Goal: Complete application form

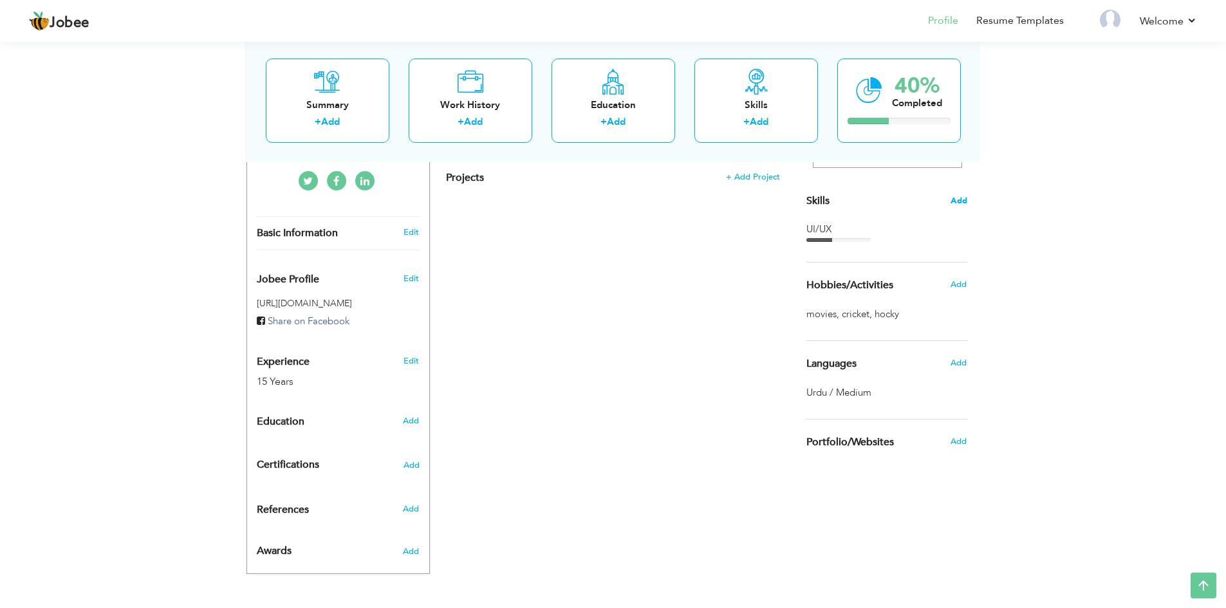
click at [965, 196] on span "Add" at bounding box center [958, 201] width 17 height 12
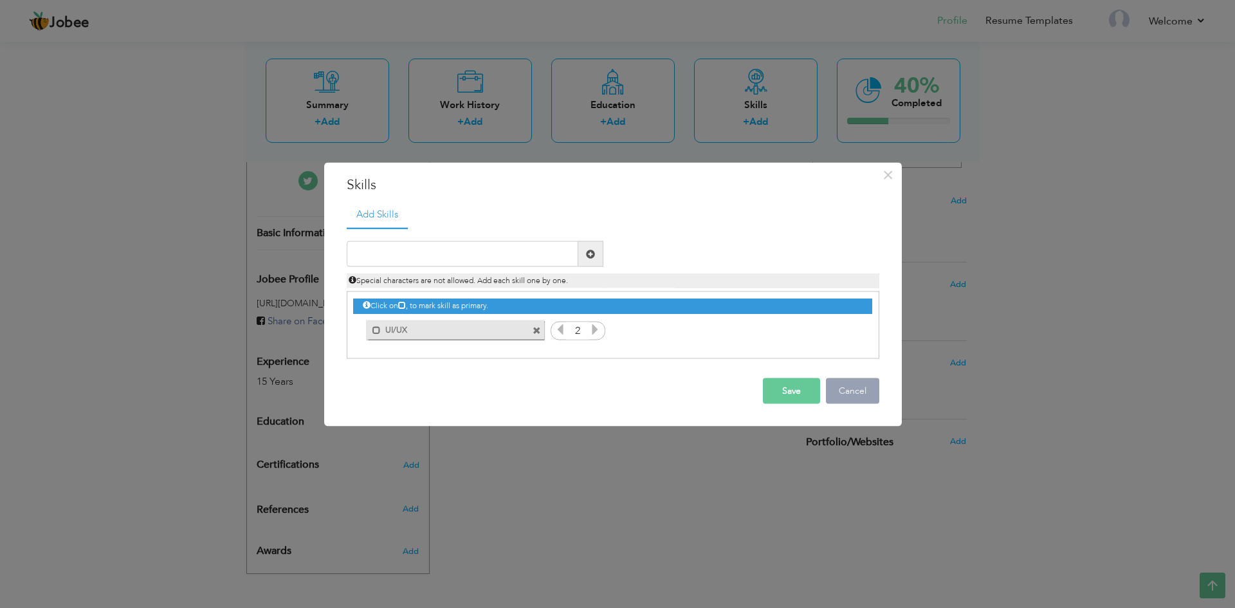
click at [878, 386] on button "Cancel" at bounding box center [852, 391] width 53 height 26
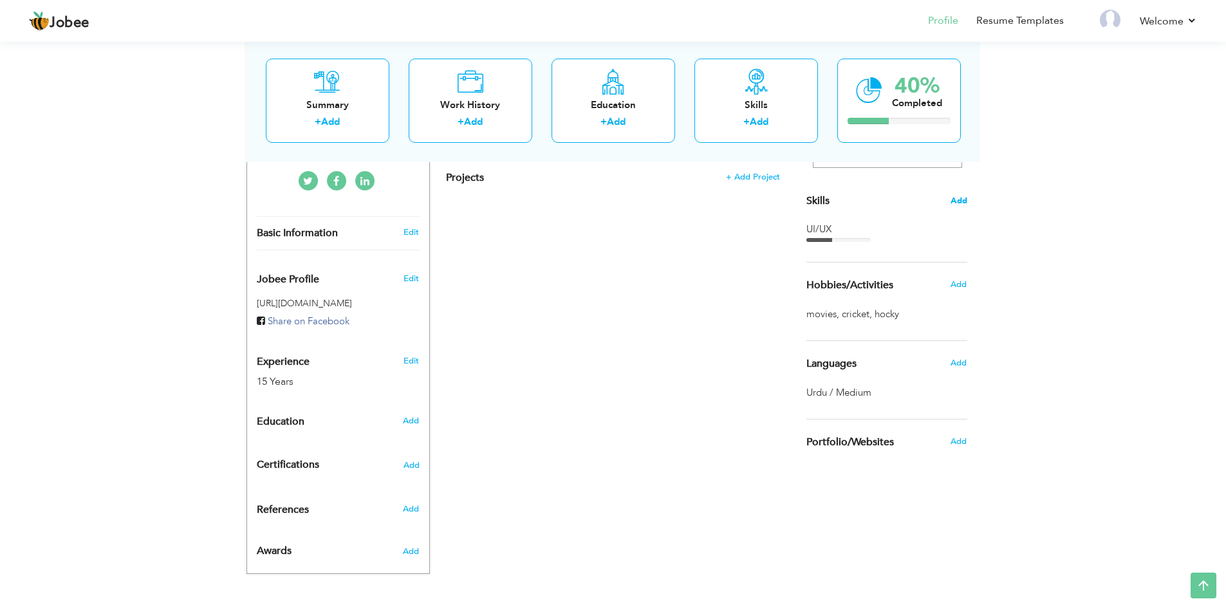
click at [958, 201] on span "Add" at bounding box center [958, 201] width 17 height 12
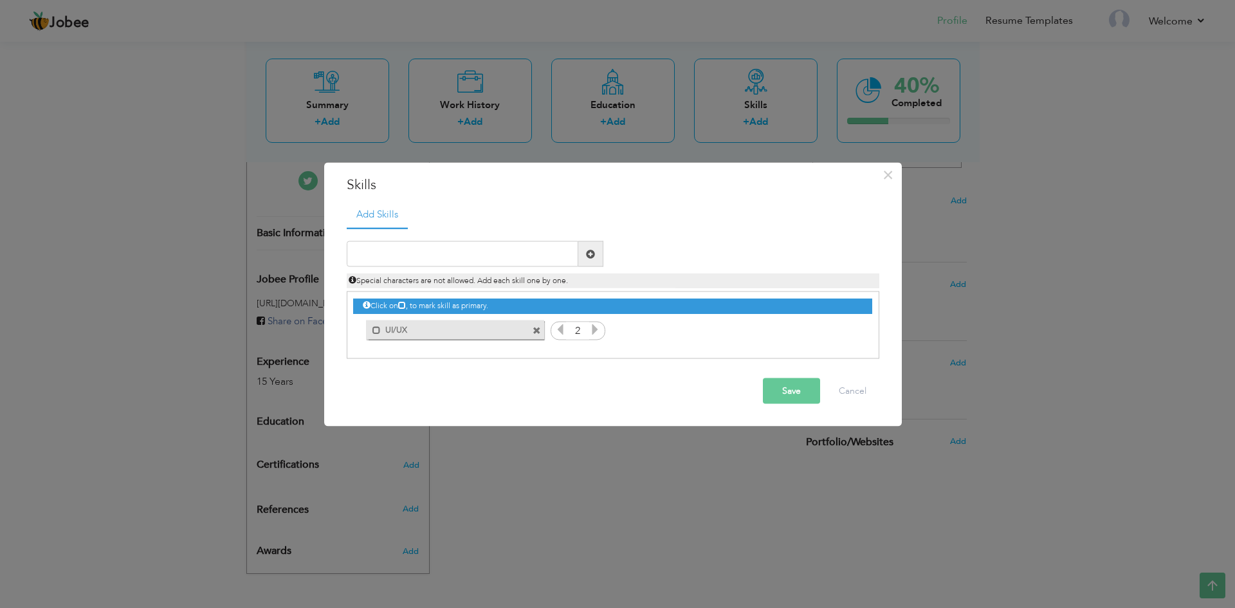
drag, startPoint x: 573, startPoint y: 283, endPoint x: 517, endPoint y: 284, distance: 56.6
click at [517, 284] on div "Special characters are not allowed. Add each skill one by one." at bounding box center [613, 280] width 533 height 15
click at [378, 330] on span at bounding box center [377, 330] width 8 height 8
click at [378, 328] on span at bounding box center [379, 330] width 8 height 8
click at [858, 384] on button "Cancel" at bounding box center [852, 391] width 53 height 26
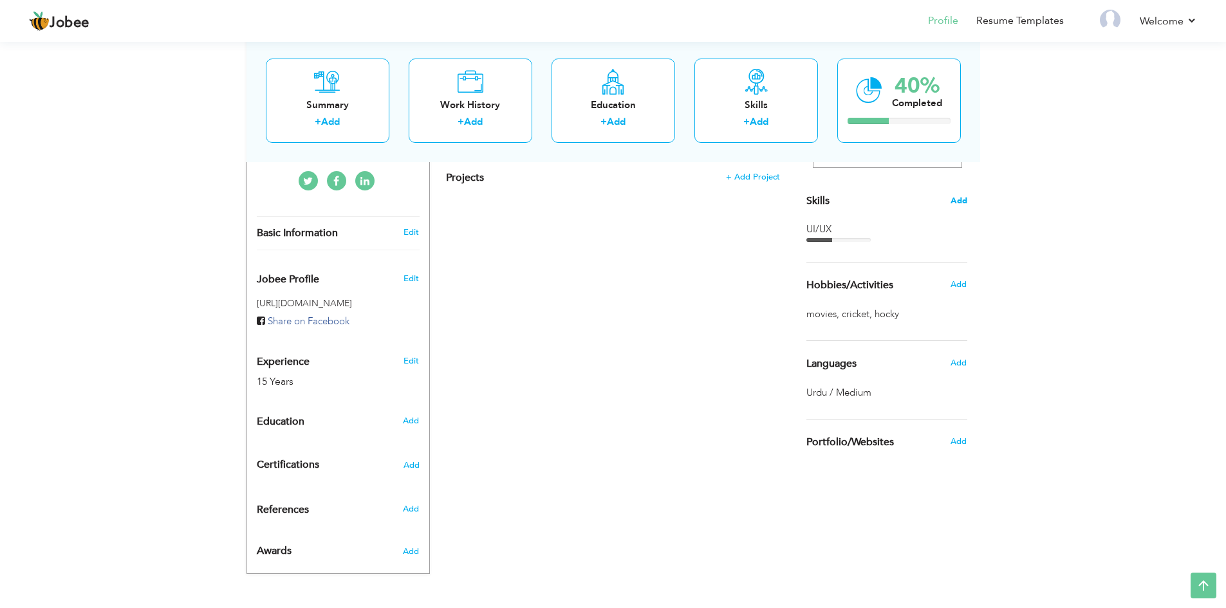
click at [965, 203] on span "Add" at bounding box center [958, 201] width 17 height 12
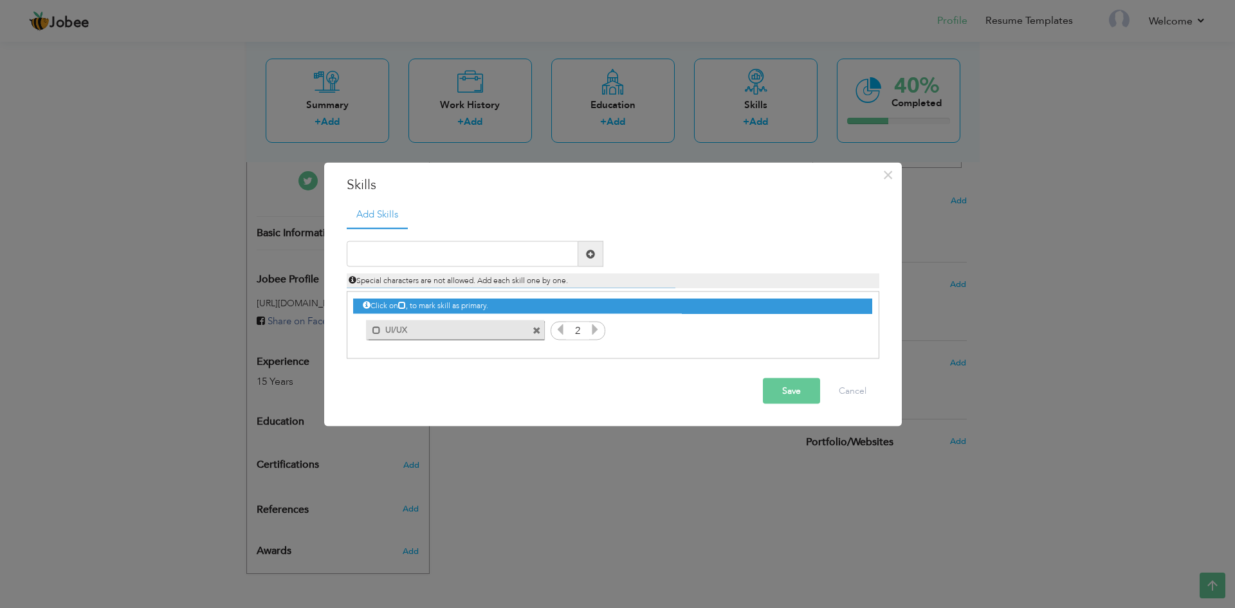
click at [595, 329] on icon at bounding box center [595, 330] width 12 height 12
click at [595, 328] on icon at bounding box center [595, 330] width 12 height 12
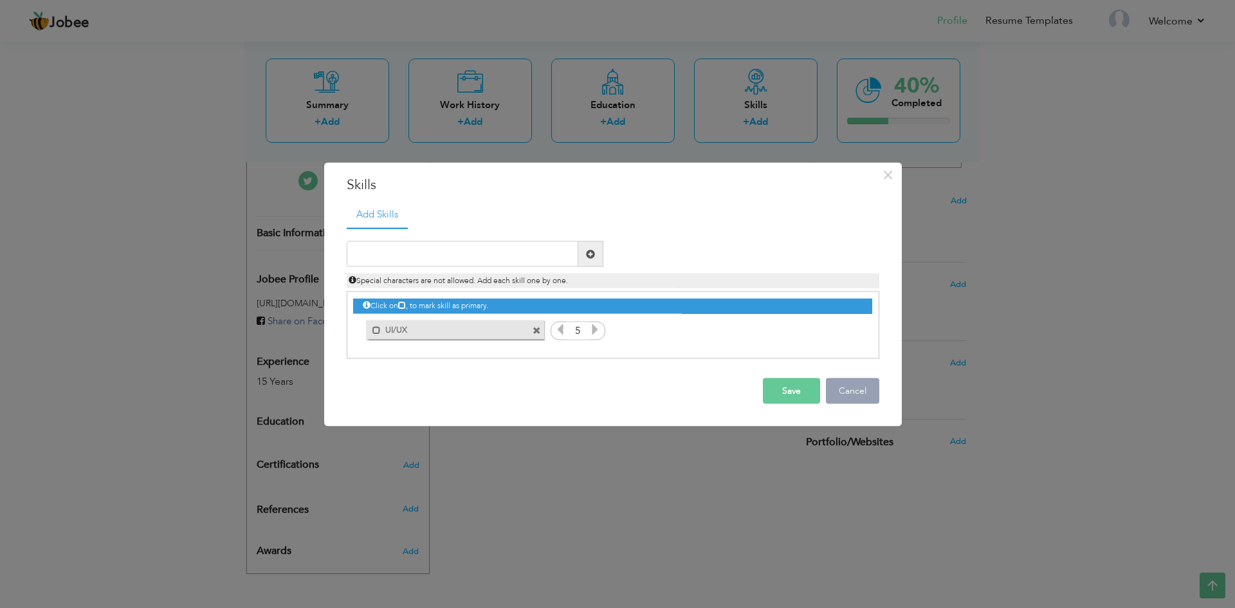
click at [851, 393] on button "Cancel" at bounding box center [852, 391] width 53 height 26
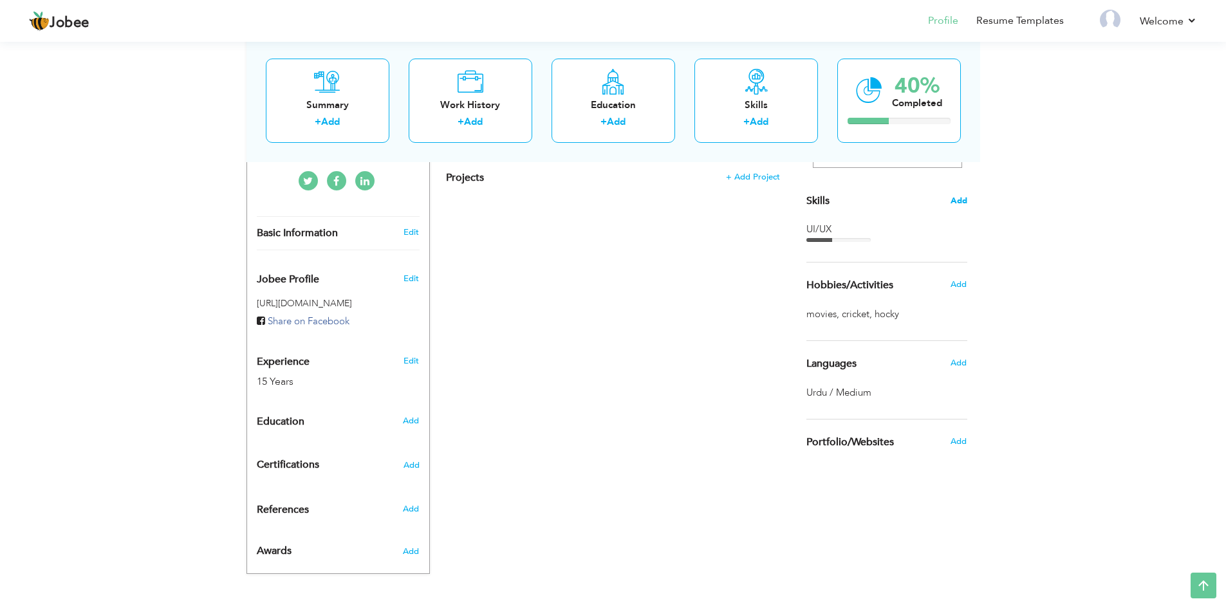
click at [959, 205] on span "Add" at bounding box center [958, 201] width 17 height 12
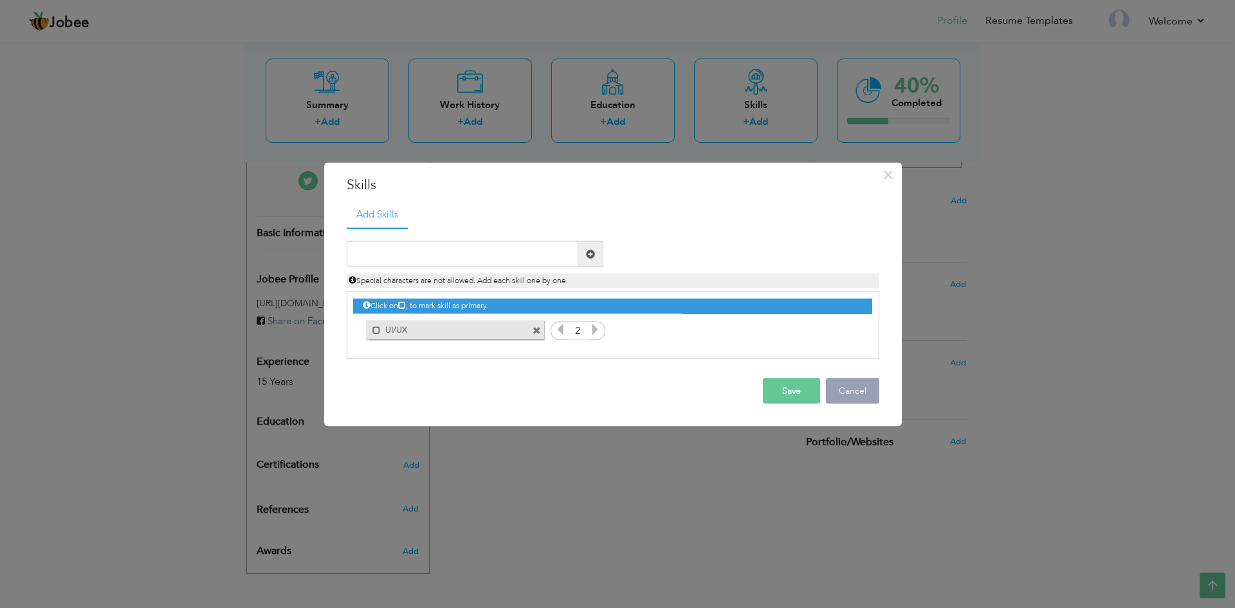
click at [854, 387] on button "Cancel" at bounding box center [852, 391] width 53 height 26
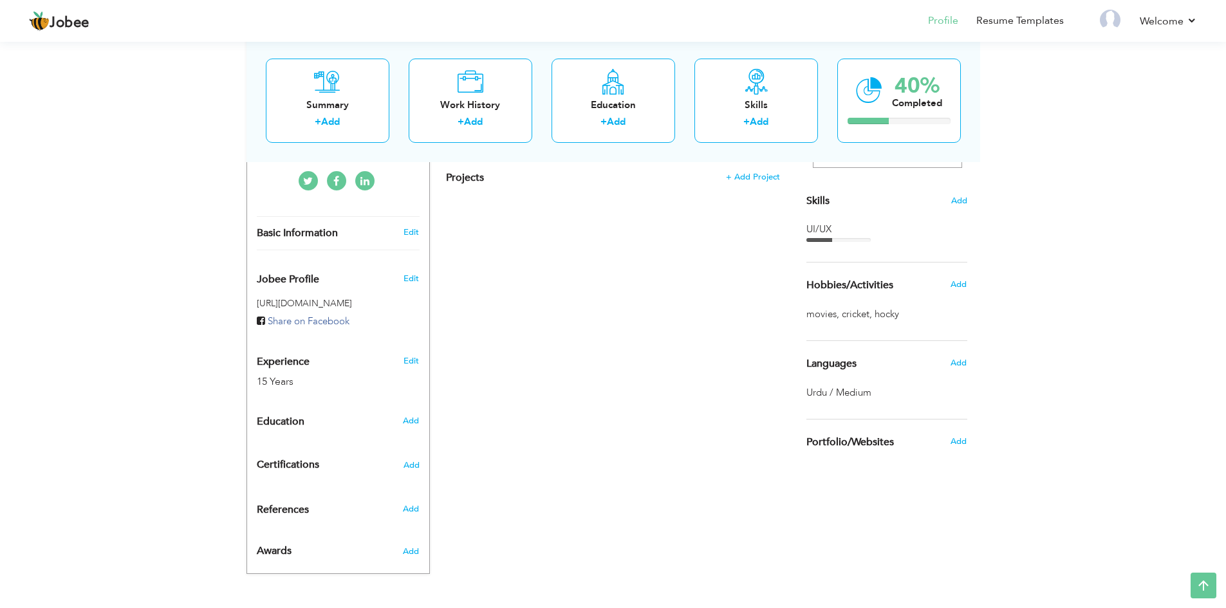
click at [822, 201] on span "Skills" at bounding box center [817, 201] width 23 height 14
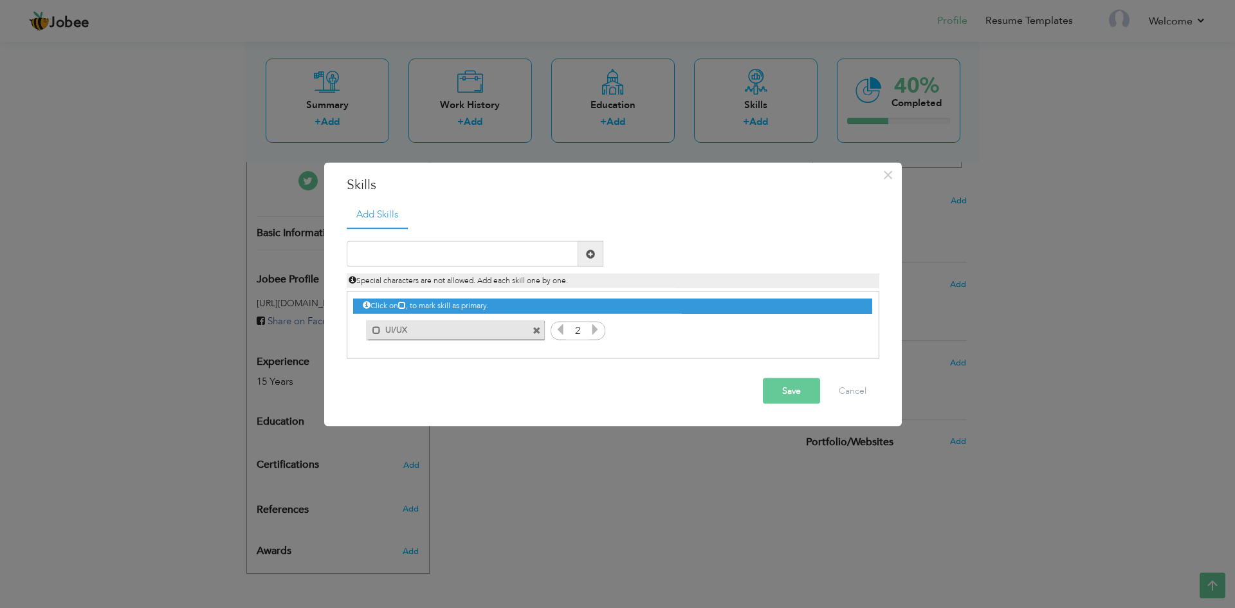
click at [595, 329] on icon at bounding box center [595, 330] width 12 height 12
click at [562, 331] on icon at bounding box center [561, 330] width 12 height 12
click at [927, 297] on div "× Skills Add Skills Duplicate entry Mark as primary skill. UI/UX" at bounding box center [617, 304] width 1235 height 608
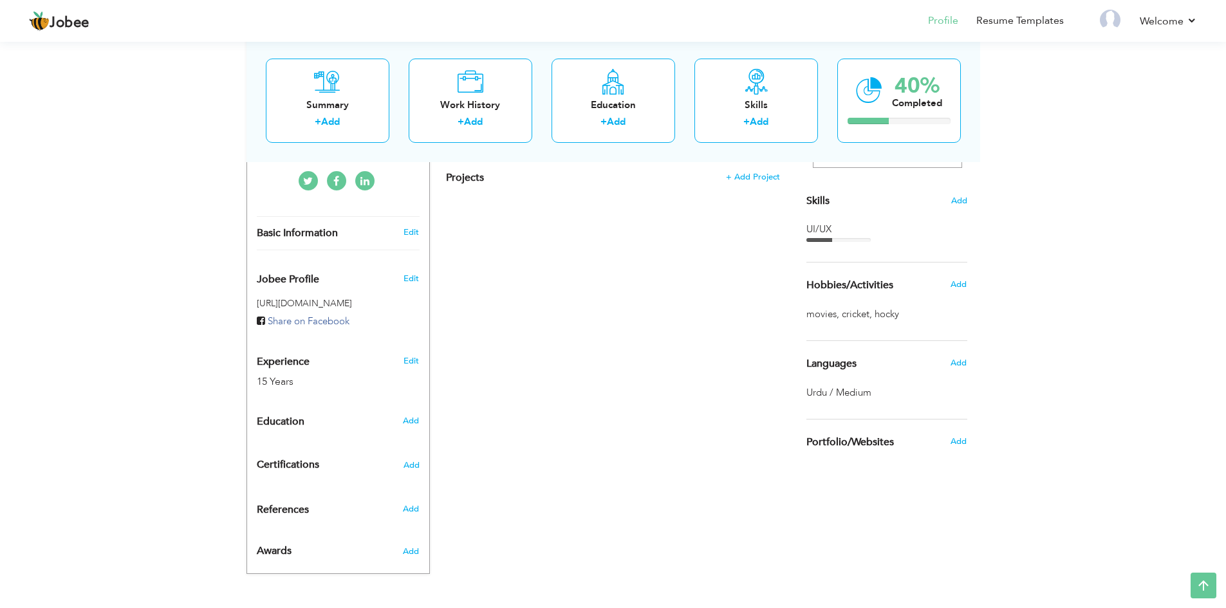
click at [867, 285] on span "Hobbies/Activities" at bounding box center [849, 286] width 87 height 12
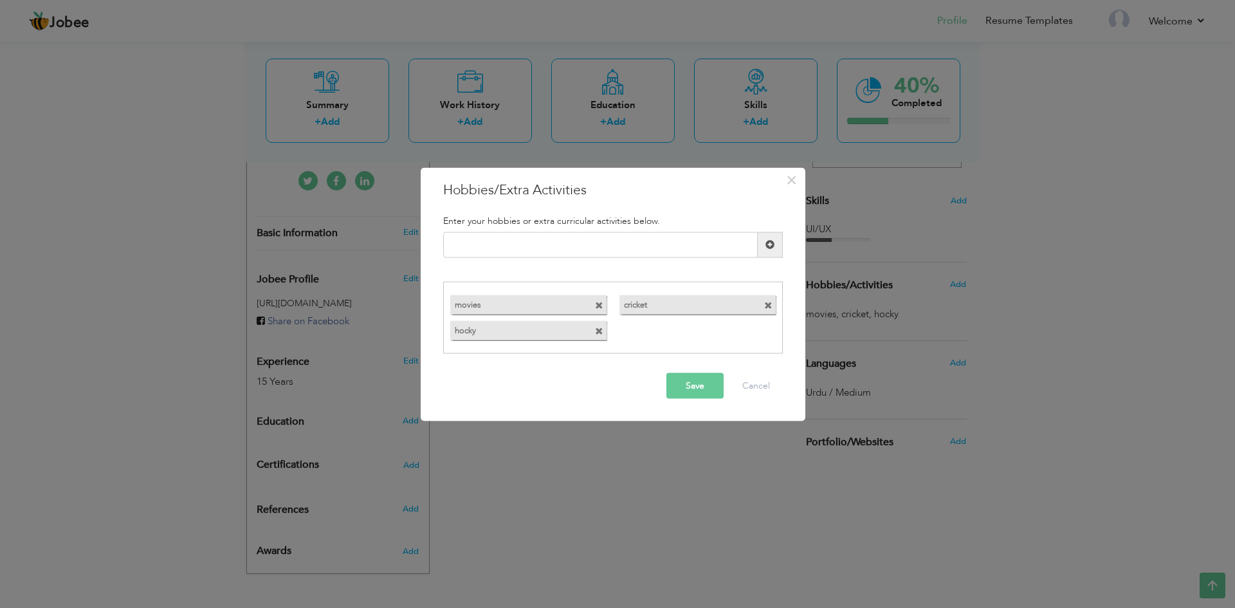
drag, startPoint x: 584, startPoint y: 188, endPoint x: 489, endPoint y: 196, distance: 95.5
click at [485, 202] on div "× Hobbies/Extra Activities Enter your hobbies or extra curricular activities be…" at bounding box center [613, 294] width 385 height 254
drag, startPoint x: 447, startPoint y: 187, endPoint x: 539, endPoint y: 186, distance: 92.7
click at [539, 186] on h3 "Hobbies/Extra Activities" at bounding box center [613, 189] width 340 height 19
click at [777, 513] on div "× Hobbies/Extra Activities Enter your hobbies or extra curricular activities be…" at bounding box center [617, 304] width 1235 height 608
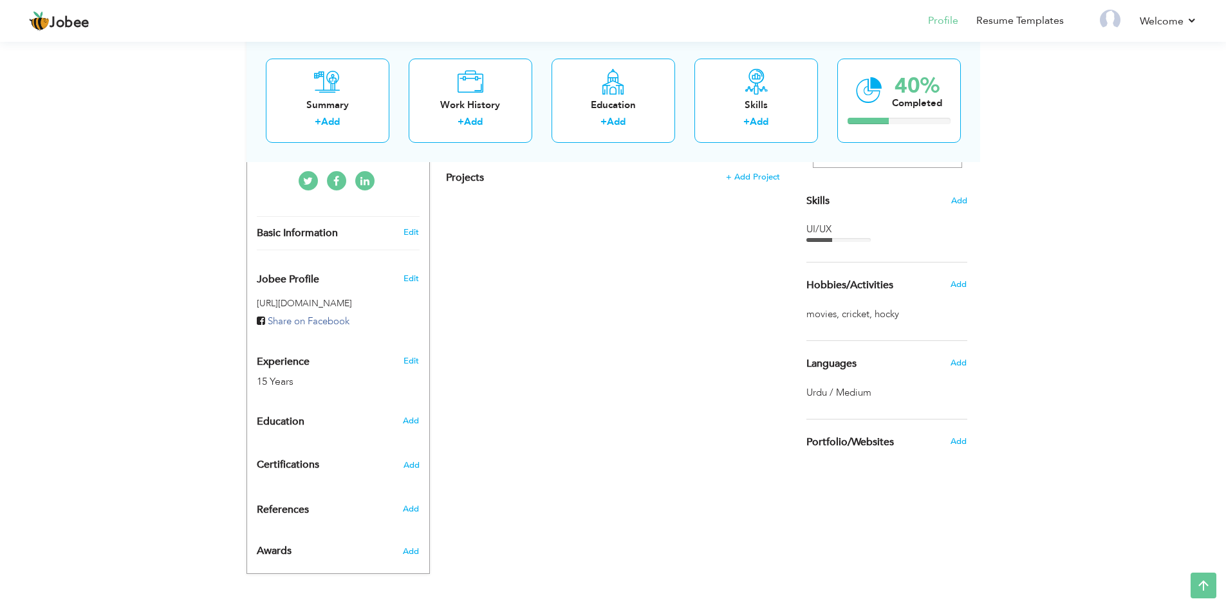
click at [847, 364] on span "Languages" at bounding box center [831, 364] width 50 height 12
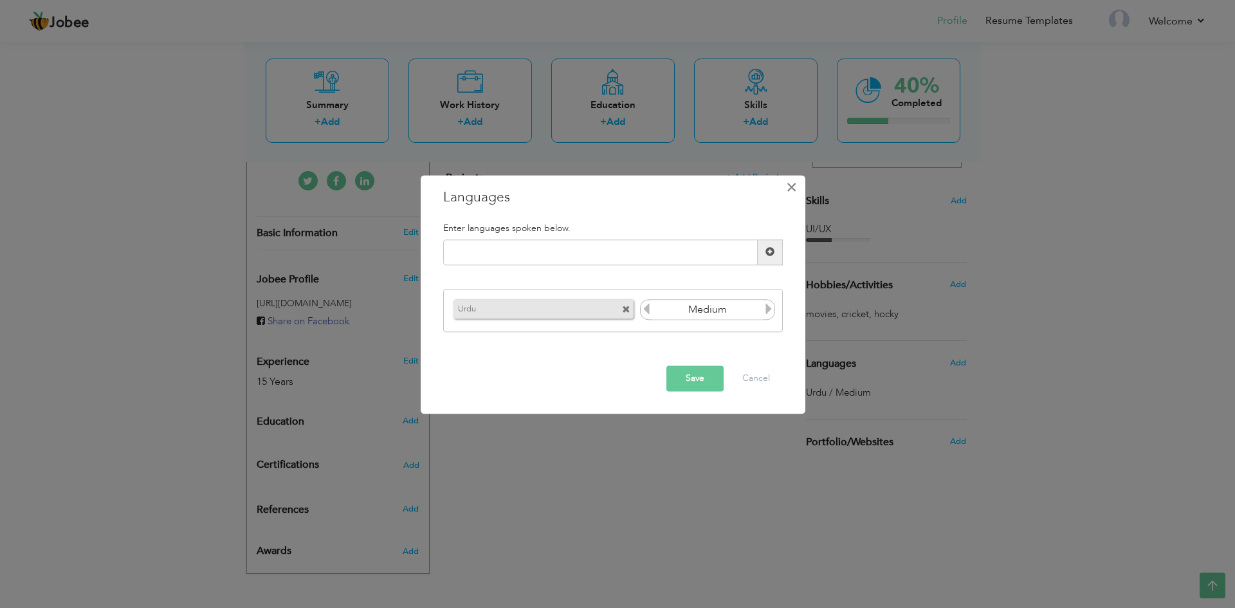
click at [794, 187] on span "×" at bounding box center [791, 187] width 11 height 23
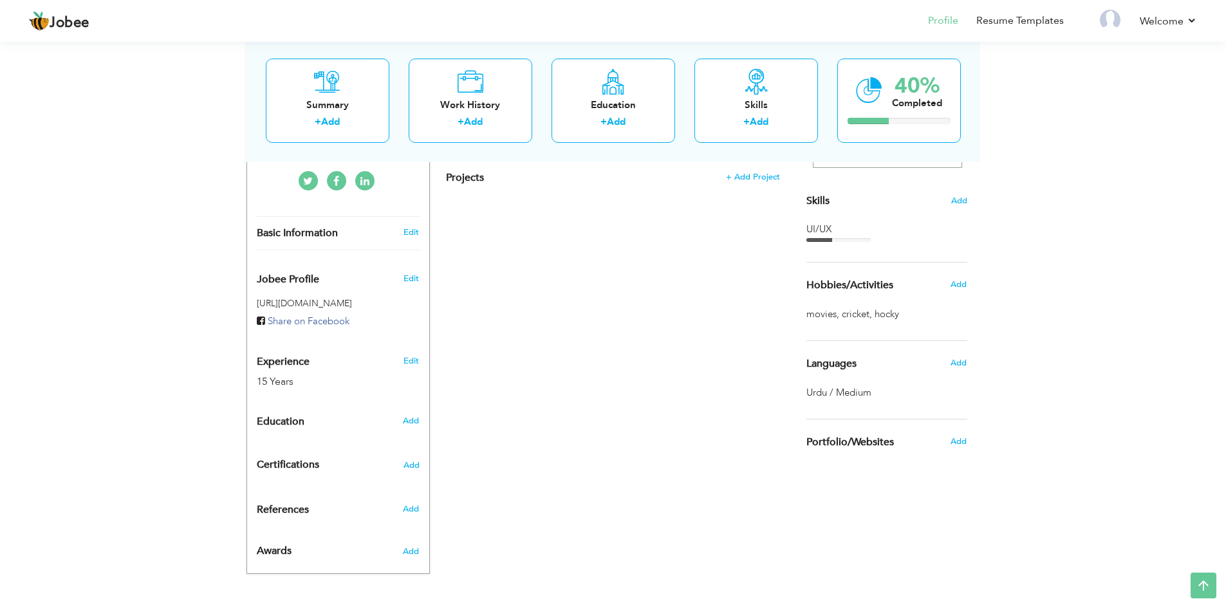
click at [833, 438] on span "Portfolio/Websites" at bounding box center [850, 443] width 88 height 12
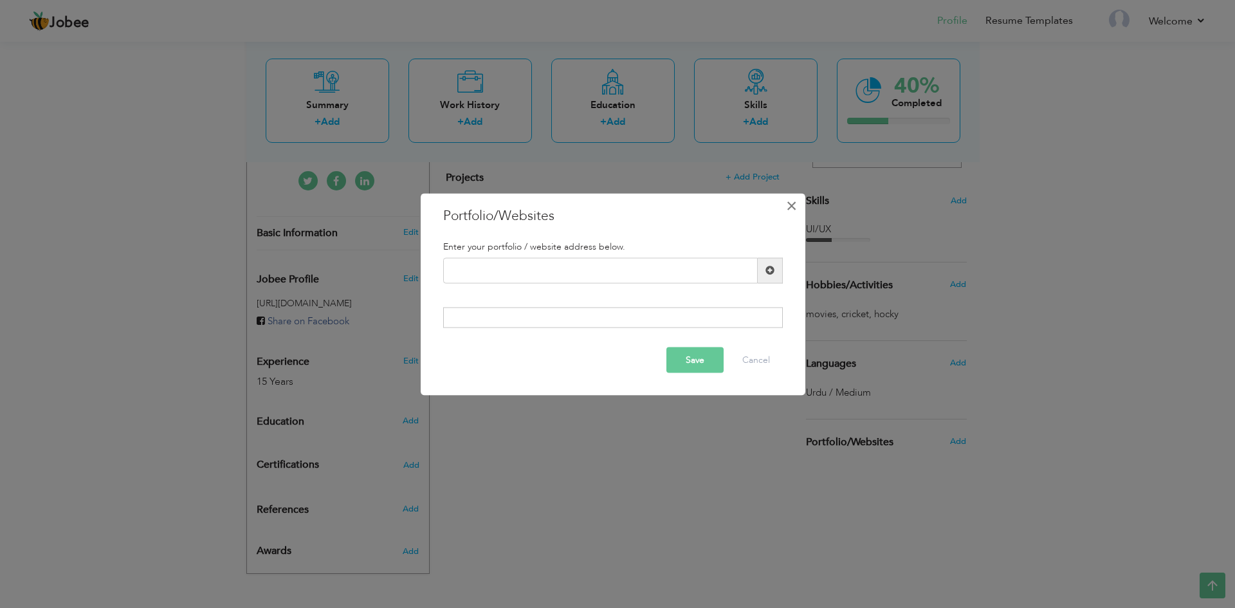
click at [792, 205] on span "×" at bounding box center [791, 205] width 11 height 23
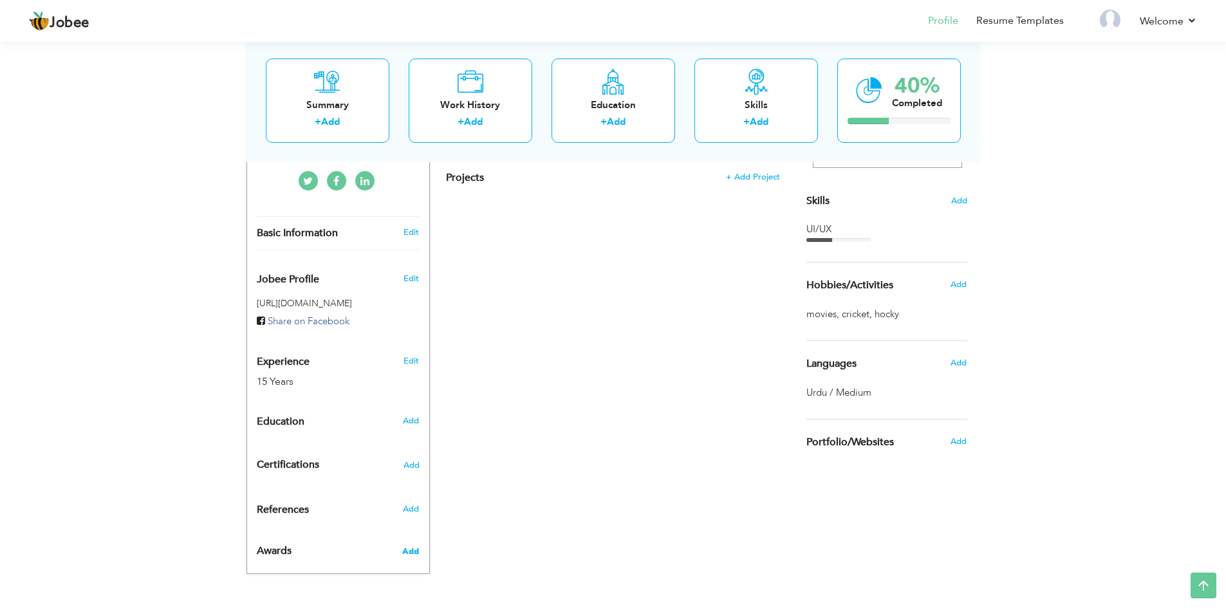
click at [411, 553] on span "Add" at bounding box center [410, 552] width 17 height 12
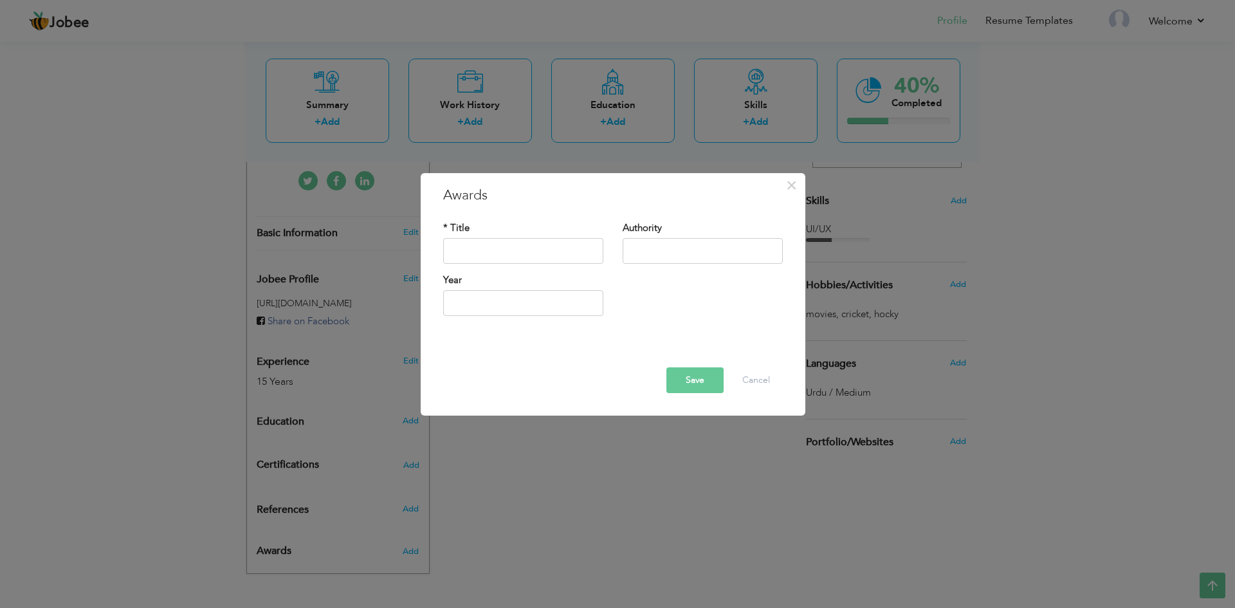
click at [524, 542] on div "× Awards * Title Authority Year" at bounding box center [617, 304] width 1235 height 608
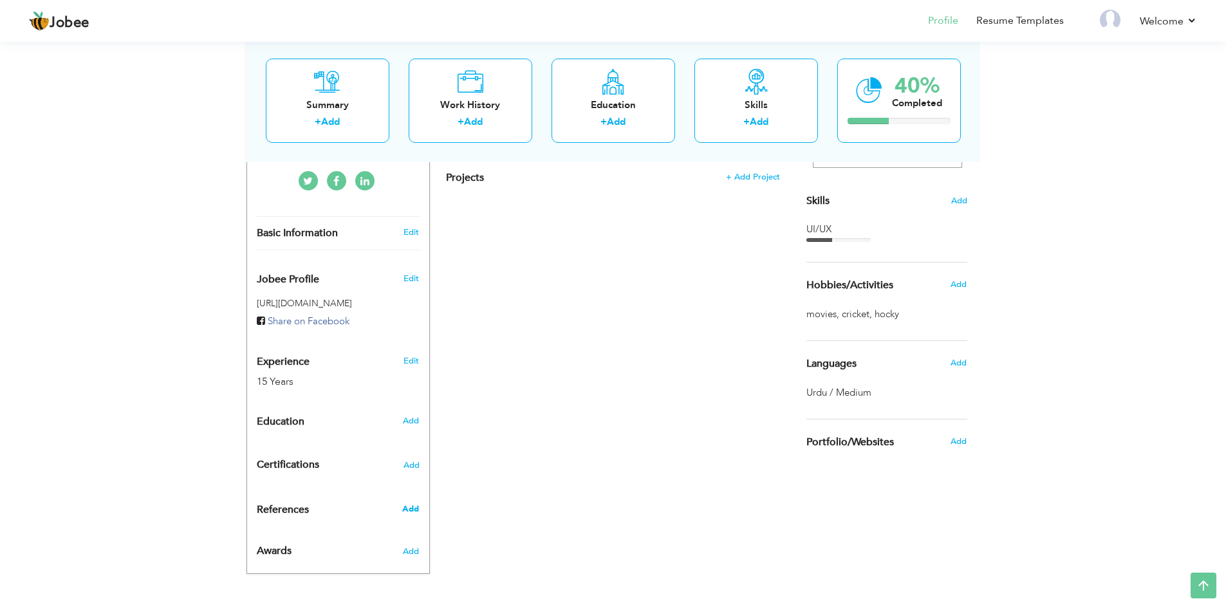
click at [406, 506] on span "Add" at bounding box center [410, 509] width 17 height 12
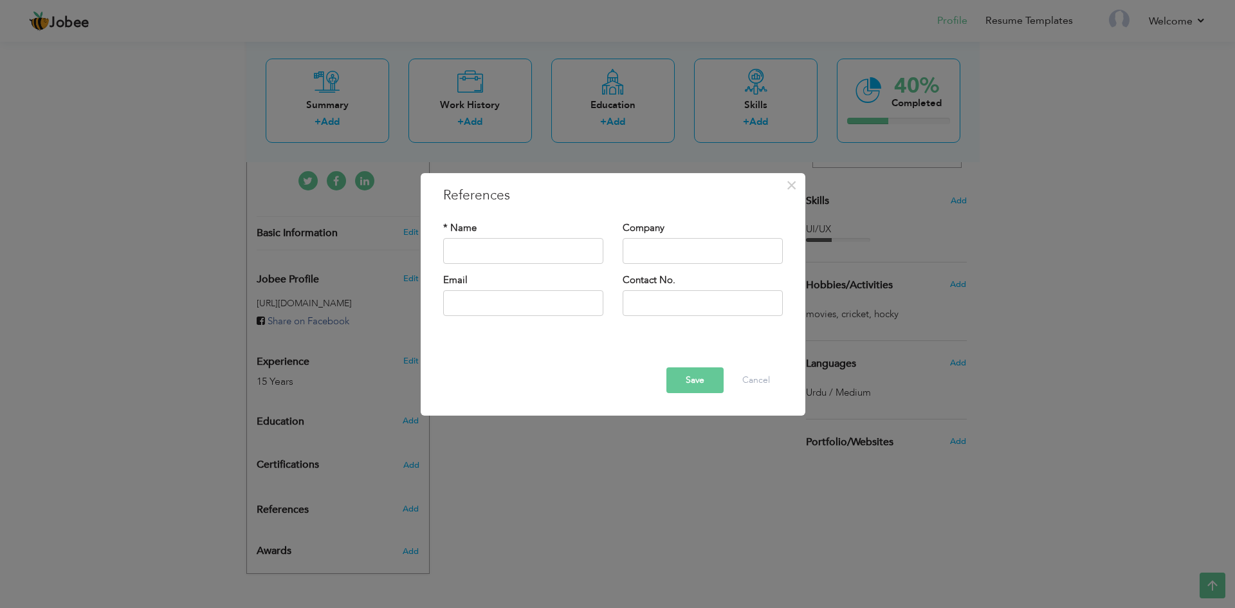
click at [522, 500] on div "× References * Name Company Email" at bounding box center [617, 304] width 1235 height 608
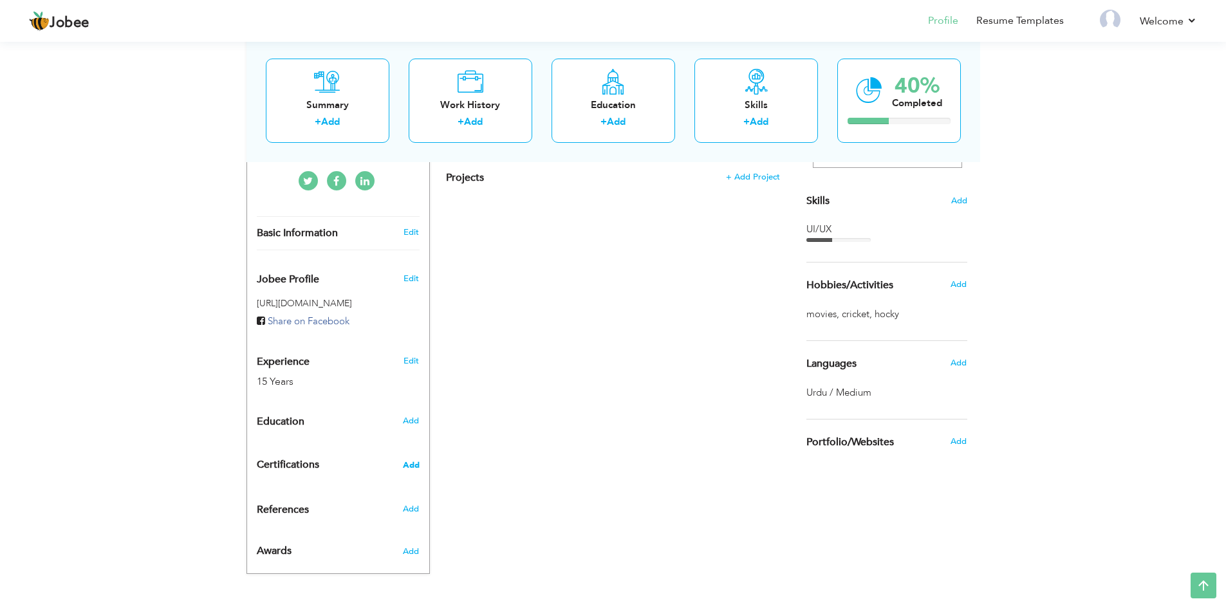
click at [409, 466] on span "Add" at bounding box center [411, 465] width 17 height 9
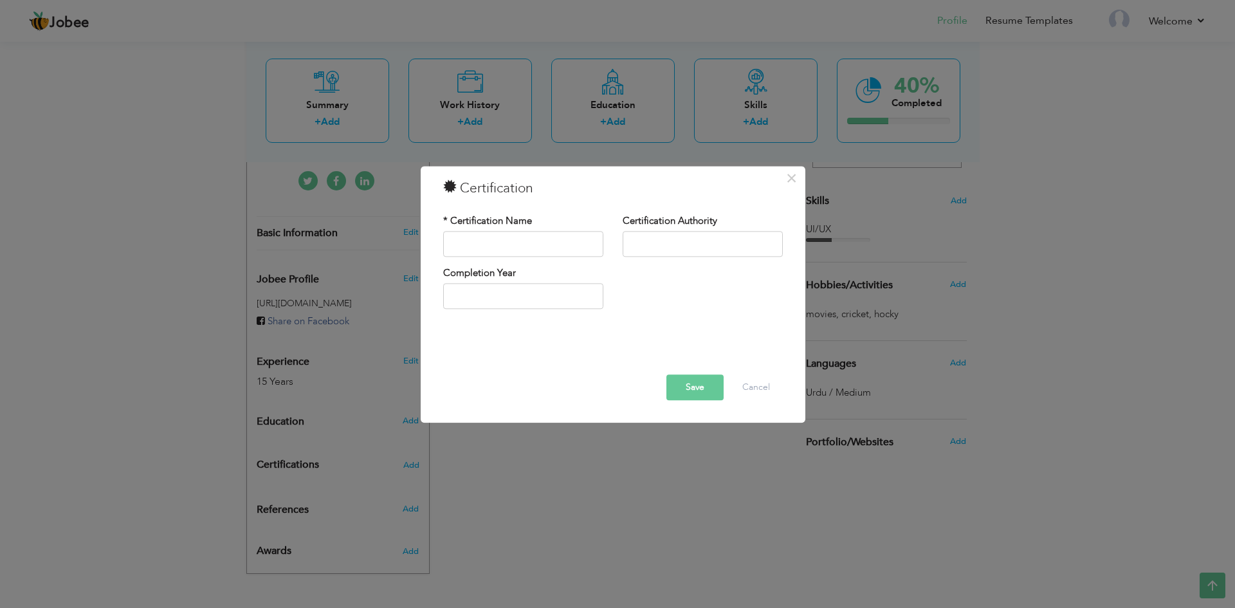
click at [525, 484] on div "× Certification * Certification Name Certification Authority Save" at bounding box center [617, 304] width 1235 height 608
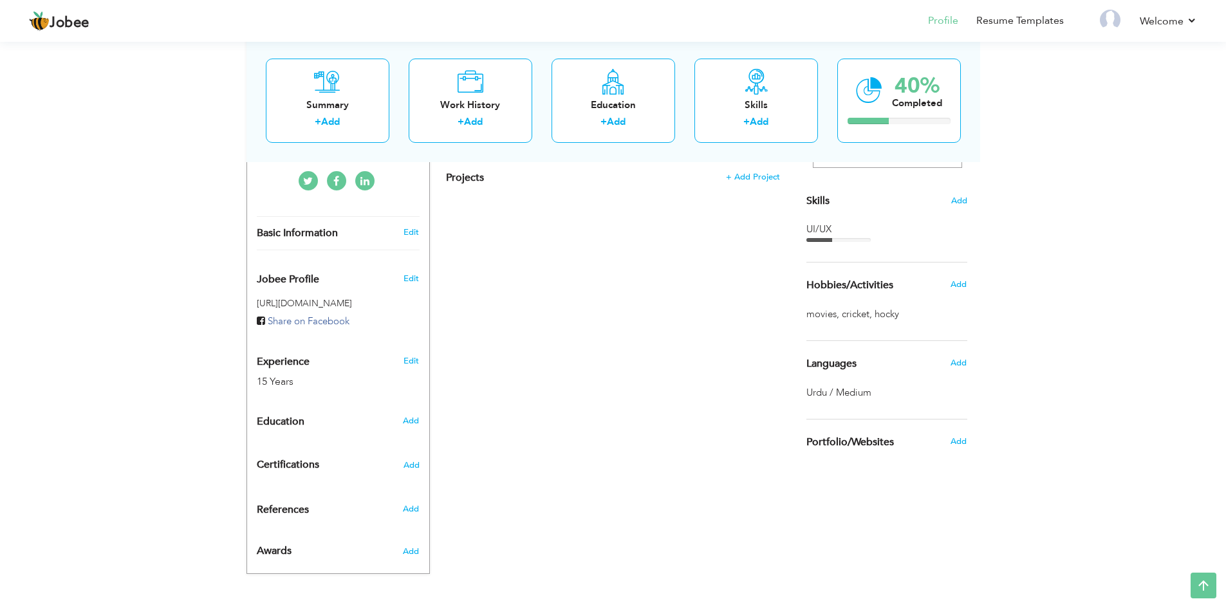
click at [272, 365] on span "Experience" at bounding box center [283, 362] width 53 height 12
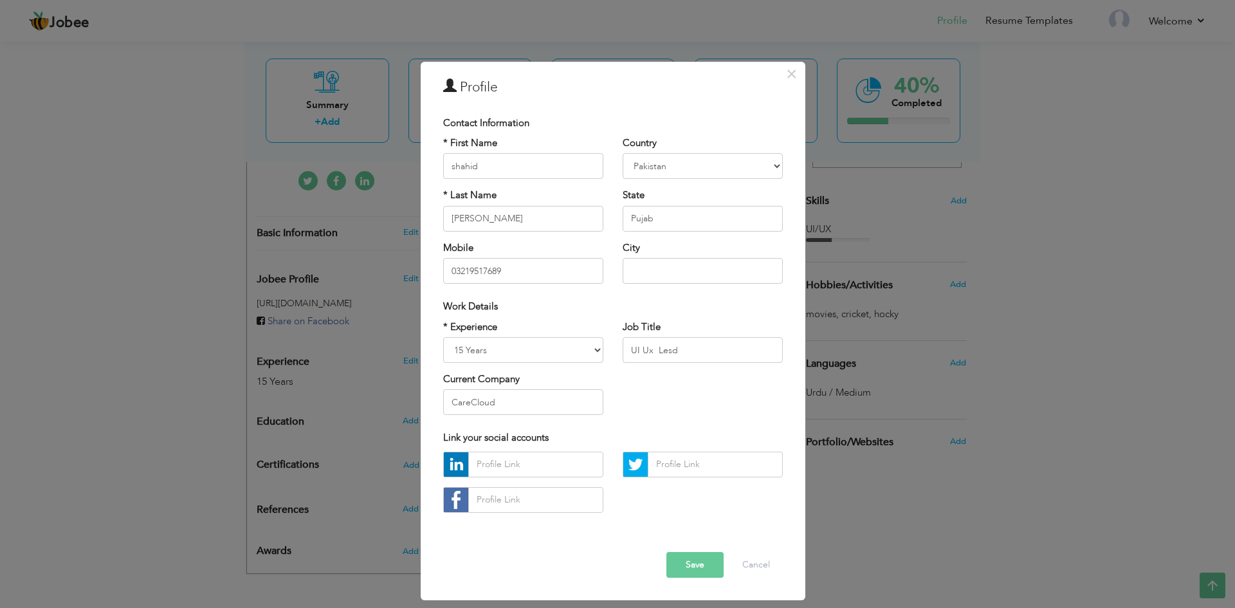
click at [208, 375] on div "× Profile Contact Information * First Name shahid * Last Name [PERSON_NAME]" at bounding box center [617, 304] width 1235 height 608
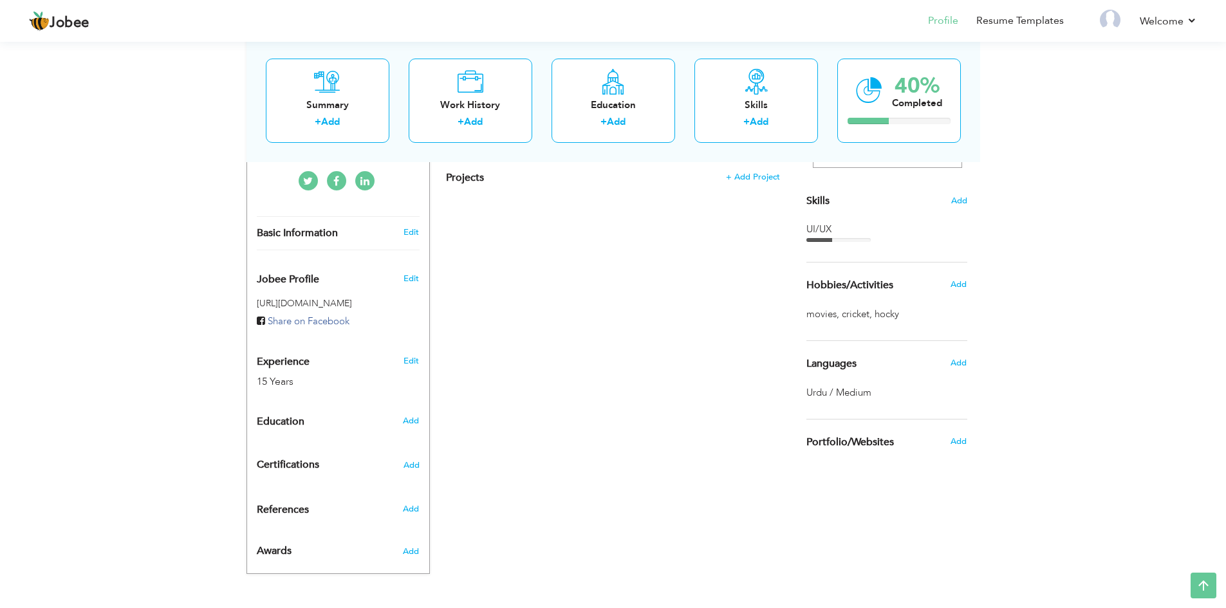
click at [282, 468] on span "Certifications" at bounding box center [288, 464] width 62 height 14
click at [286, 465] on span "Certifications" at bounding box center [288, 464] width 62 height 14
click at [404, 467] on span "Add" at bounding box center [411, 465] width 17 height 9
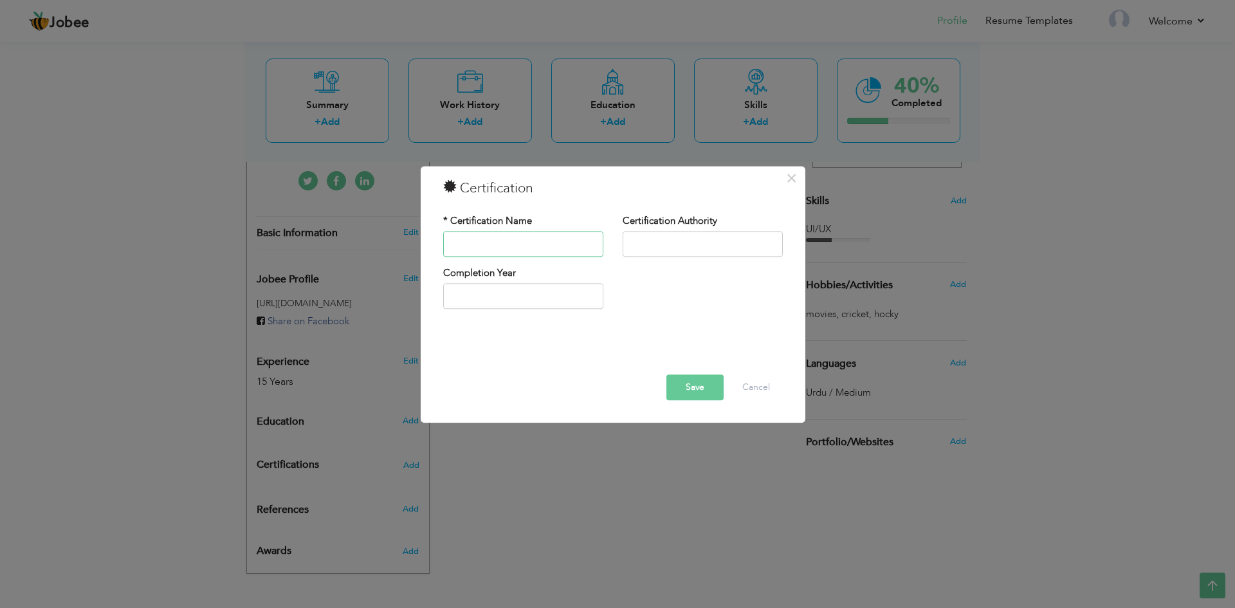
click at [547, 246] on input "text" at bounding box center [523, 244] width 160 height 26
type input "B"
type input "EOM"
click at [689, 230] on div "Certification Authority" at bounding box center [703, 235] width 160 height 42
click at [688, 242] on input "text" at bounding box center [703, 244] width 160 height 26
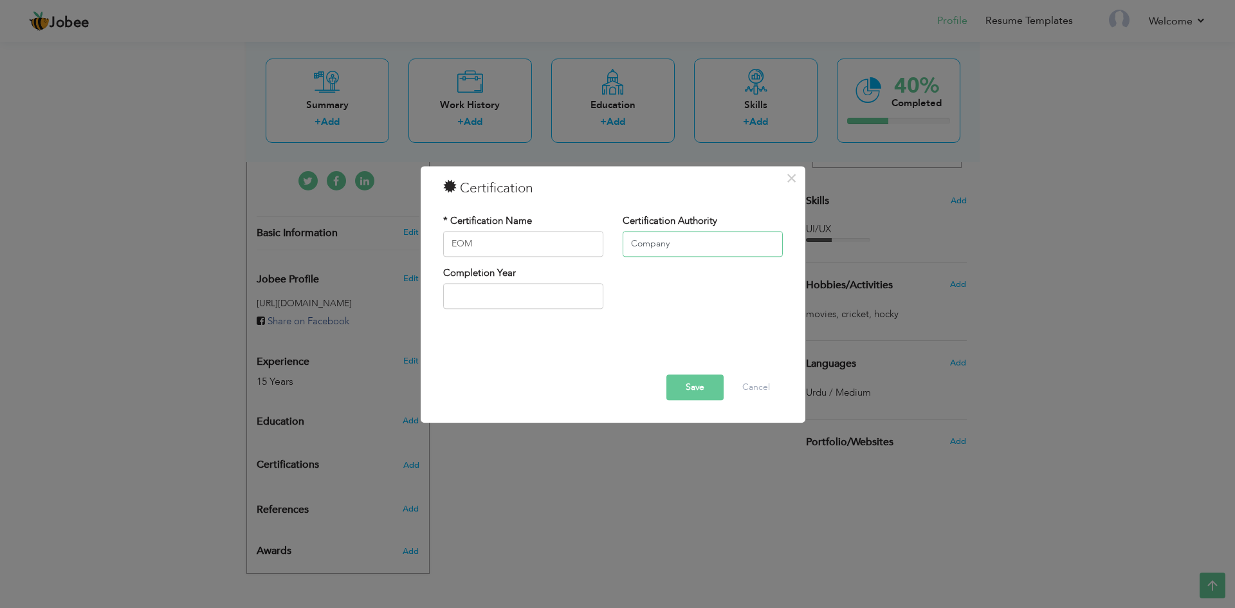
type input "Company"
click at [499, 296] on input "2025" at bounding box center [523, 297] width 160 height 26
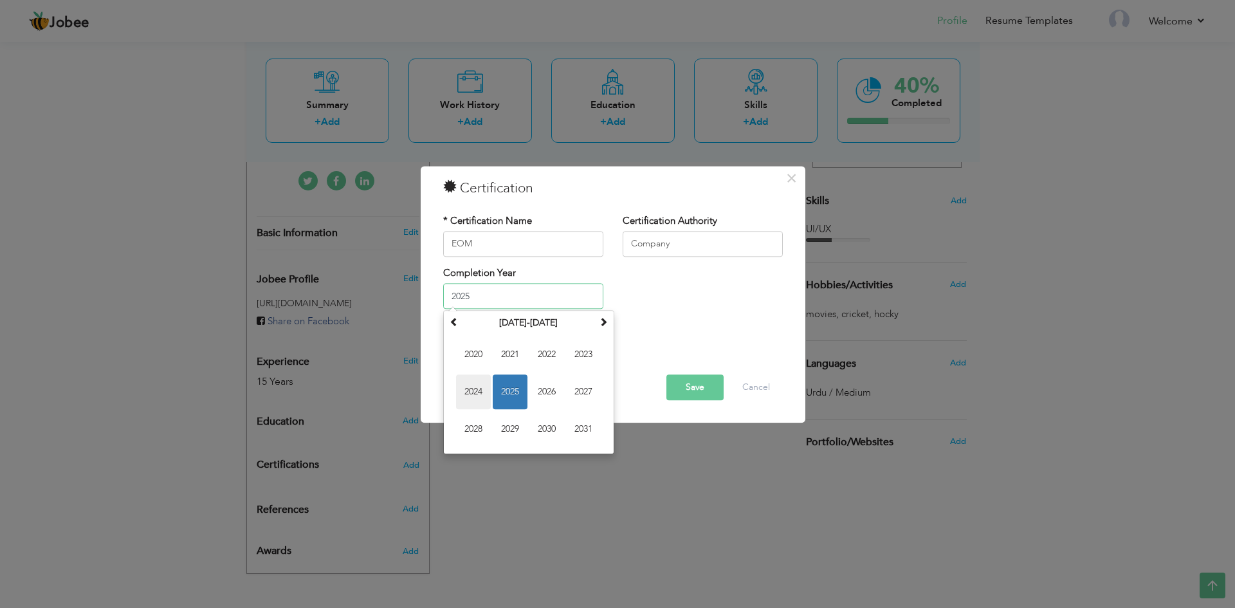
click at [472, 389] on span "2024" at bounding box center [473, 392] width 35 height 35
type input "2024"
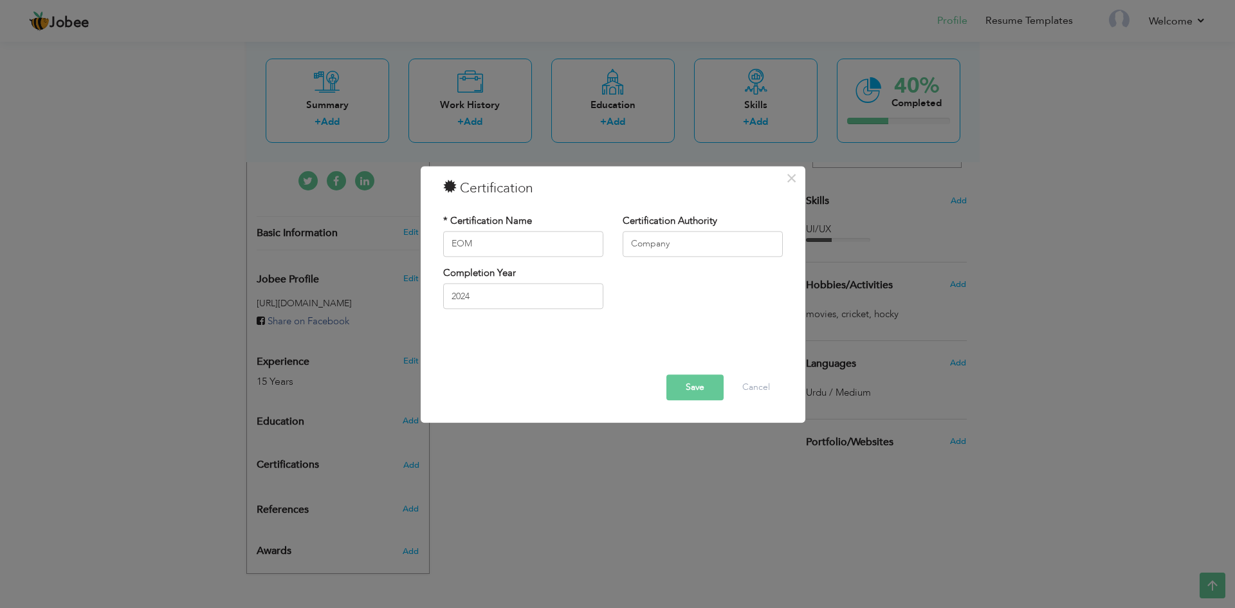
click at [679, 392] on button "Save" at bounding box center [695, 387] width 57 height 26
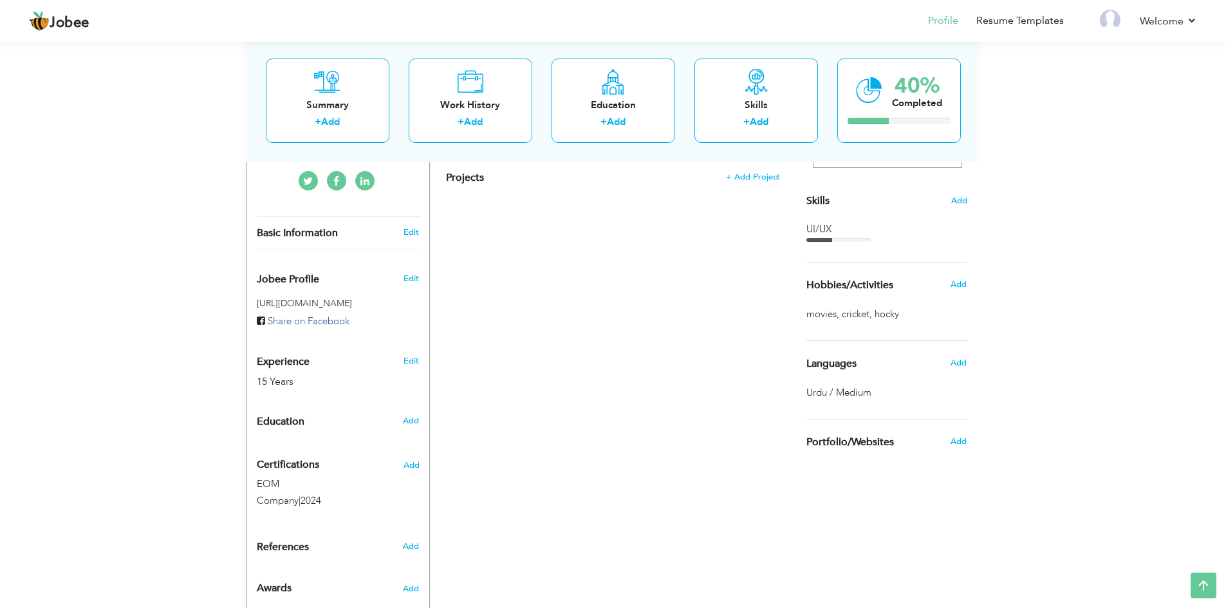
drag, startPoint x: 257, startPoint y: 463, endPoint x: 315, endPoint y: 457, distance: 58.8
click at [315, 457] on div "Certifications Add EOM Company | 2024 EOM Company | 2024" at bounding box center [338, 483] width 182 height 61
click at [418, 463] on span "Add" at bounding box center [411, 465] width 17 height 9
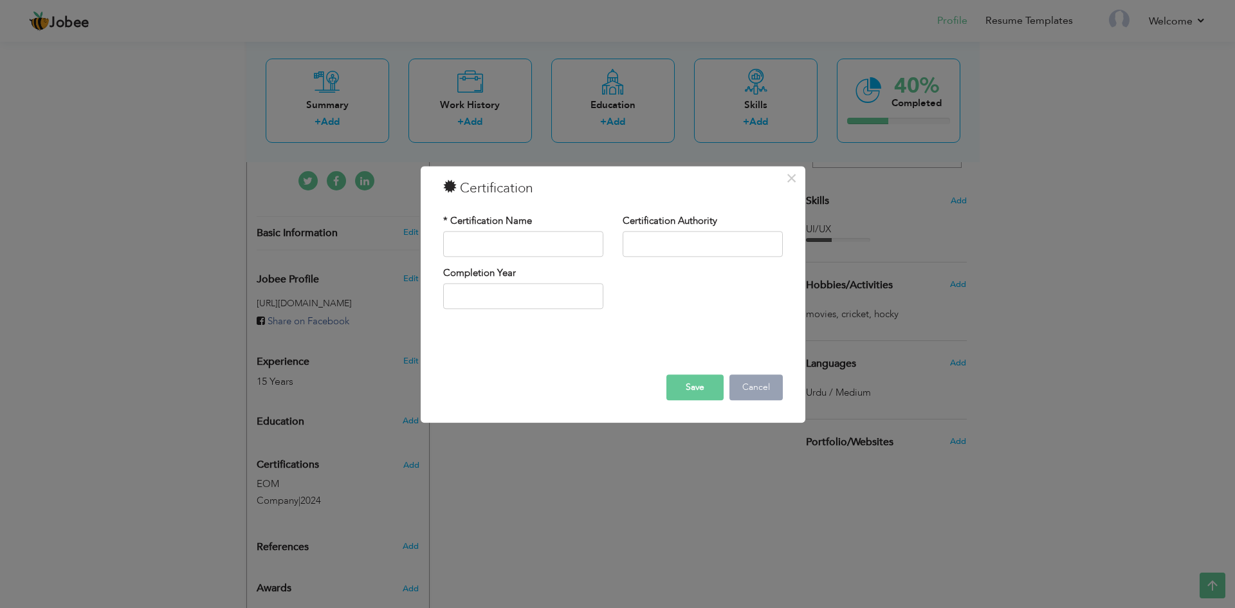
click at [744, 385] on button "Cancel" at bounding box center [756, 387] width 53 height 26
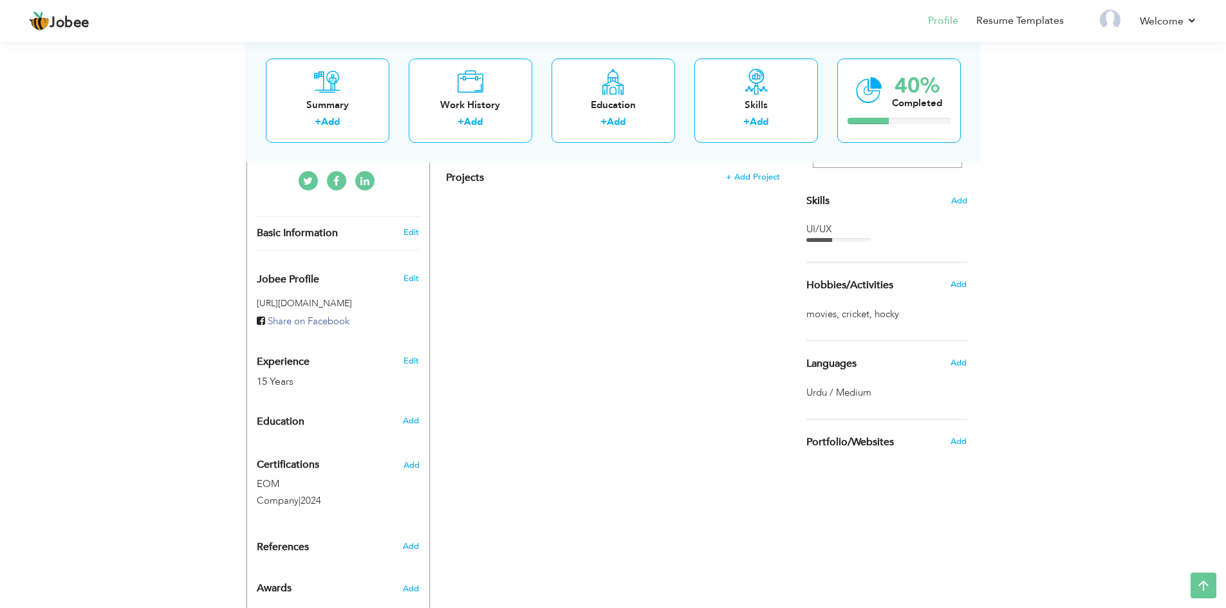
click at [867, 441] on span "Portfolio/Websites" at bounding box center [850, 443] width 88 height 12
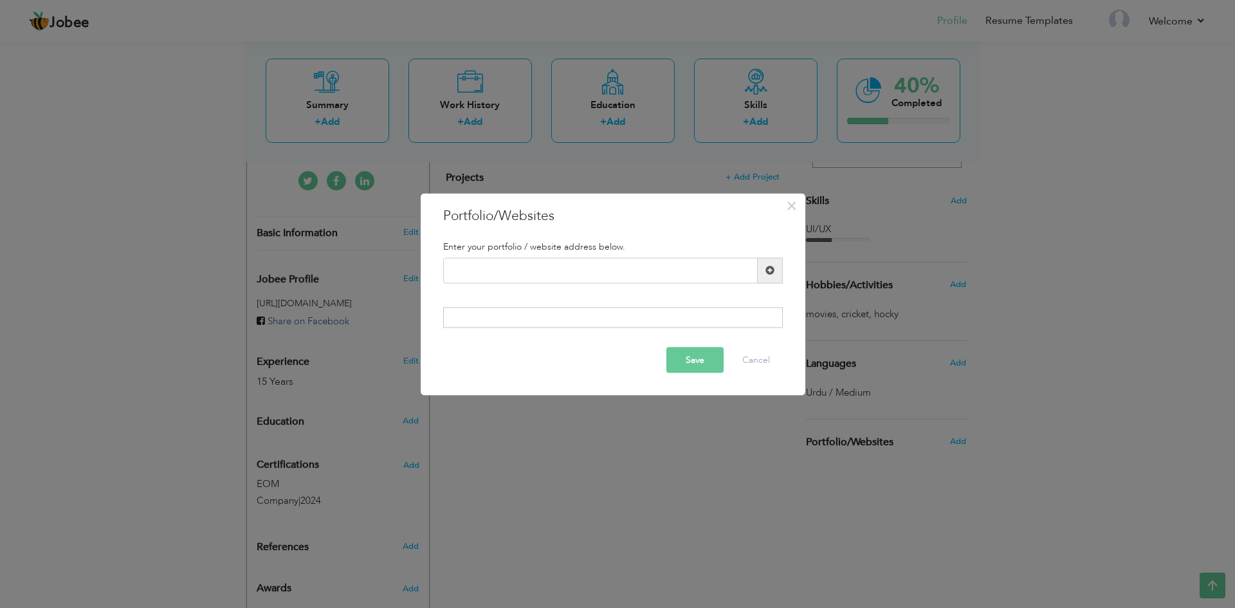
drag, startPoint x: 620, startPoint y: 245, endPoint x: 492, endPoint y: 247, distance: 128.1
click at [492, 247] on h5 "Enter your portfolio / website address below." at bounding box center [613, 246] width 340 height 10
click at [921, 284] on div "× Portfolio/Websites Enter your portfolio / website address below." at bounding box center [617, 304] width 1235 height 608
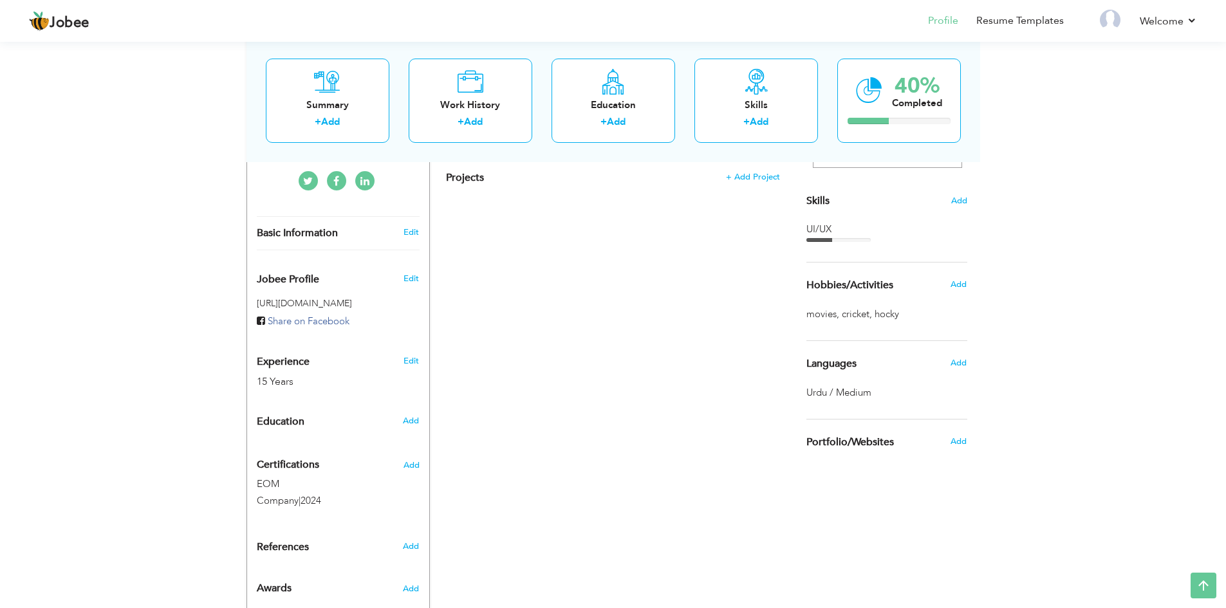
scroll to position [338, 0]
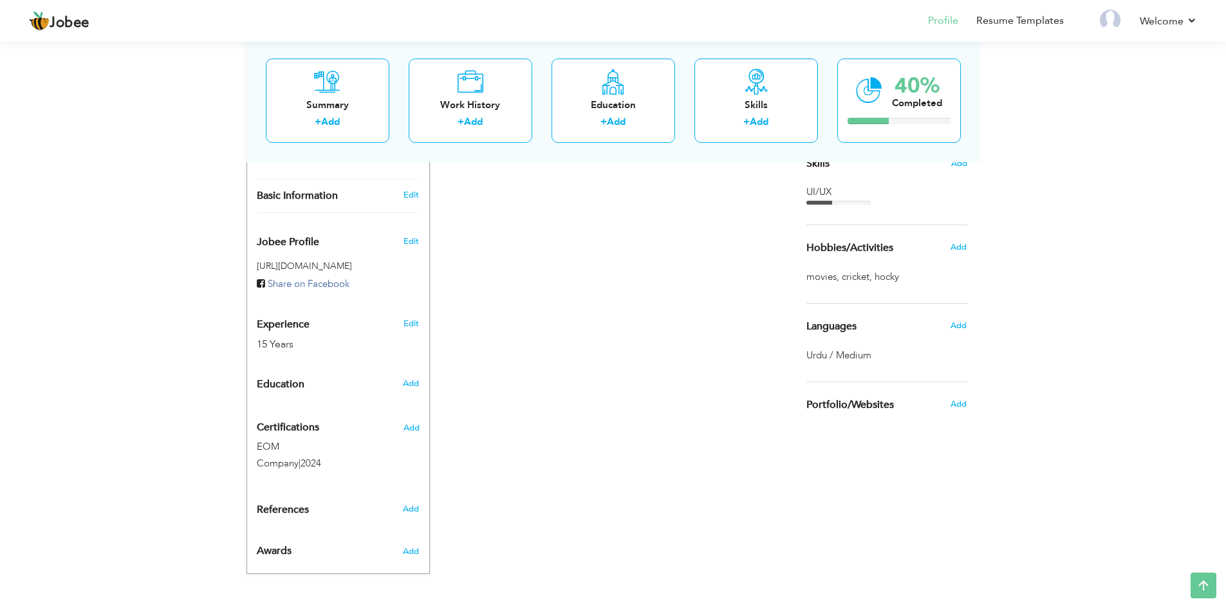
click at [286, 548] on span "Awards" at bounding box center [274, 552] width 35 height 12
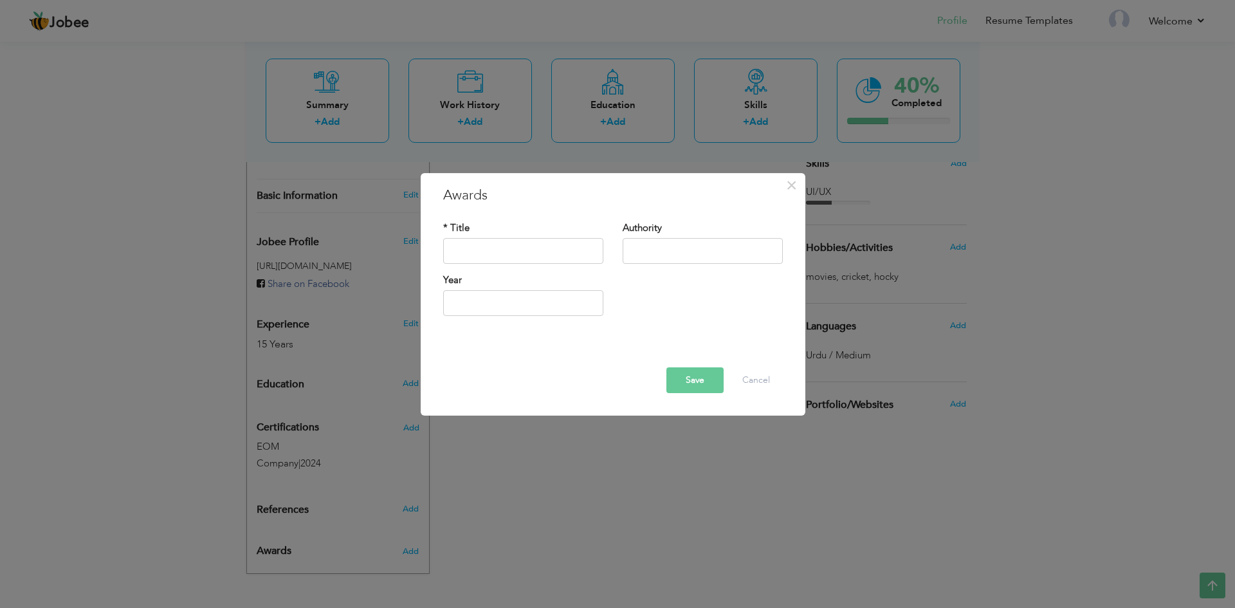
click at [550, 531] on div "× Awards * Title Authority Year" at bounding box center [617, 304] width 1235 height 608
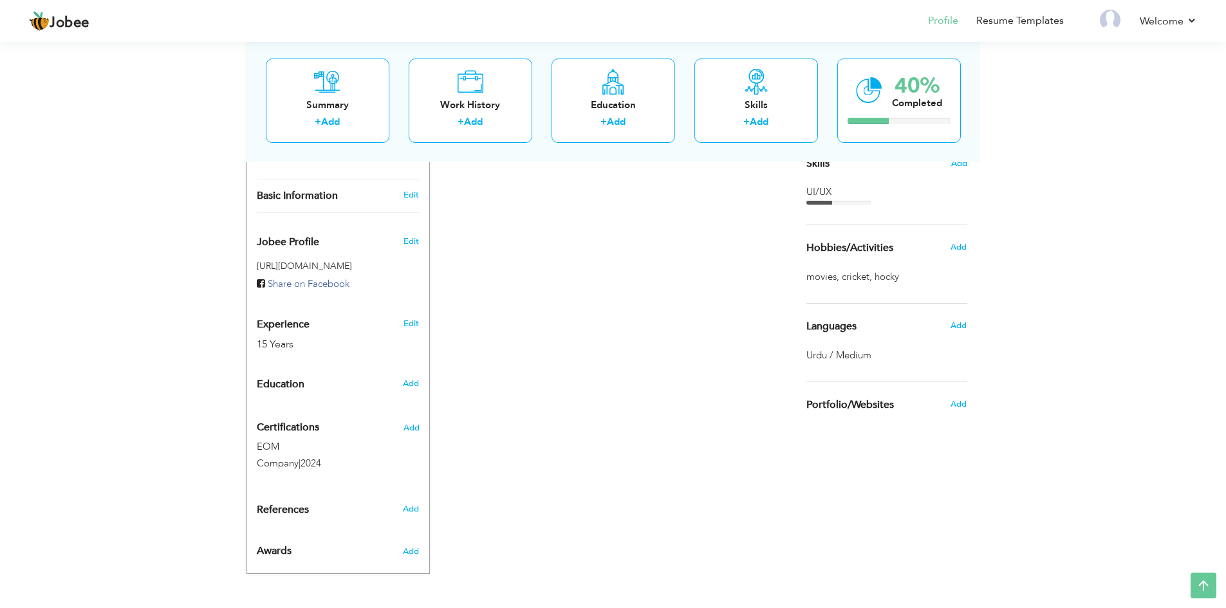
click at [307, 504] on span "References" at bounding box center [283, 510] width 52 height 12
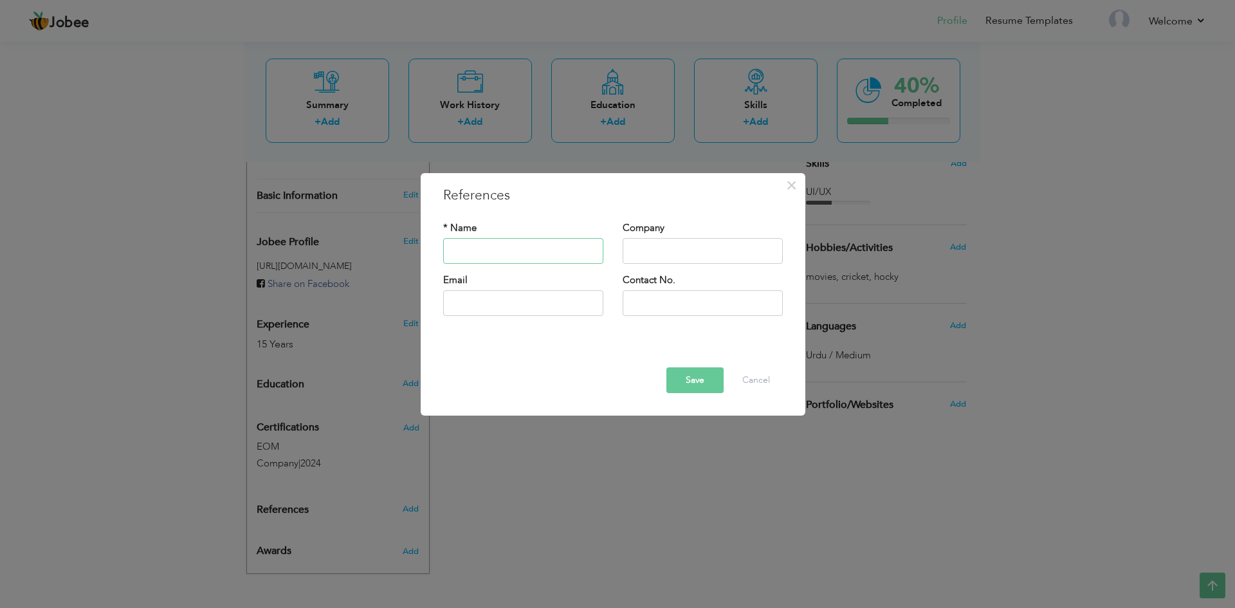
click at [473, 250] on input "text" at bounding box center [523, 251] width 160 height 26
type input "[PERSON_NAME]"
click at [697, 255] on input "text" at bounding box center [703, 251] width 160 height 26
type input "mtbc"
click at [561, 307] on input "text" at bounding box center [523, 303] width 160 height 26
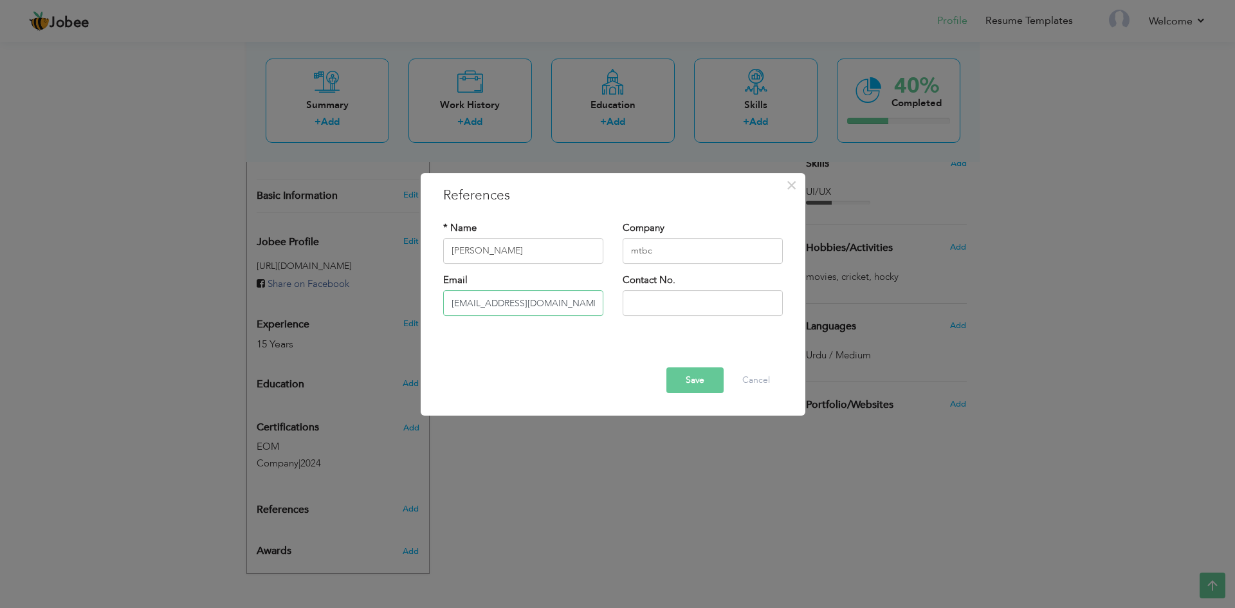
type input "[EMAIL_ADDRESS][DOMAIN_NAME]"
type input "9234568899"
click at [690, 380] on button "Save" at bounding box center [695, 380] width 57 height 26
